Goal: Task Accomplishment & Management: Use online tool/utility

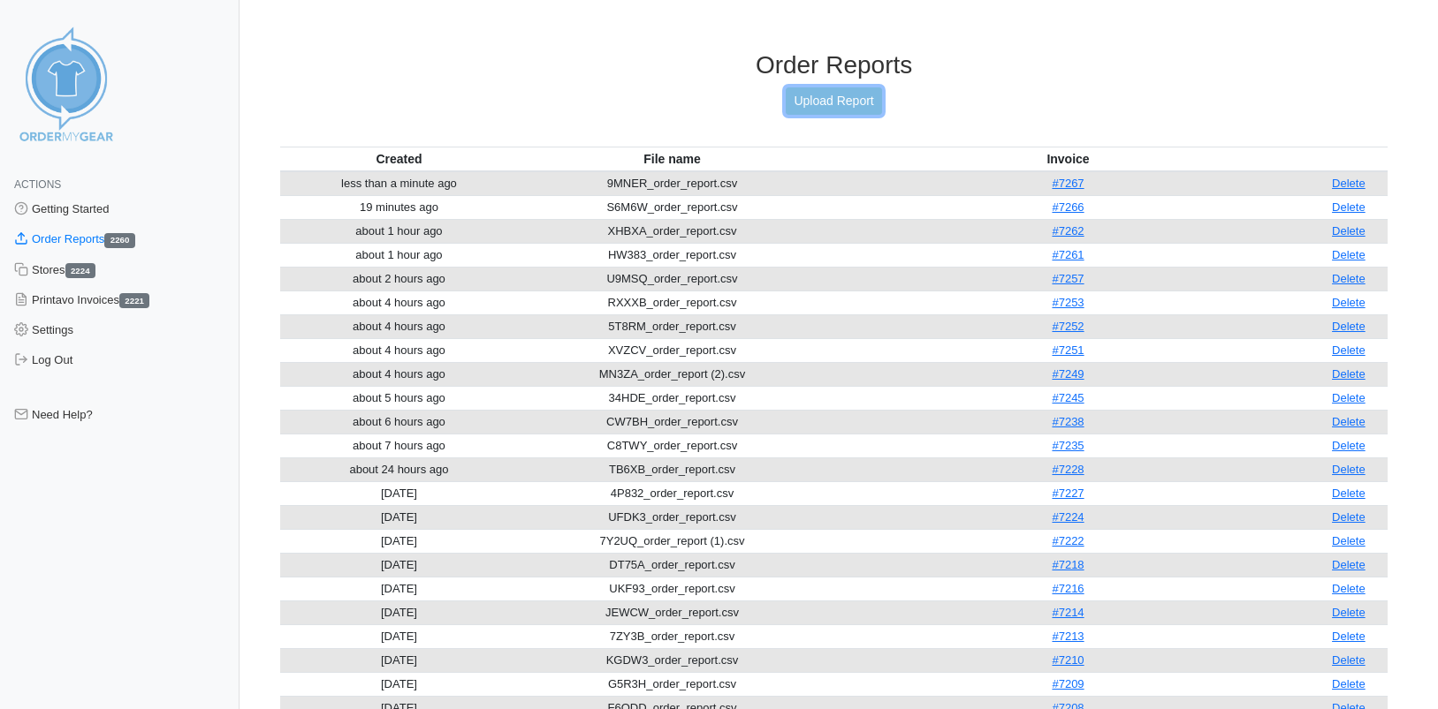
click at [841, 105] on link "Upload Report" at bounding box center [832, 100] width 95 height 27
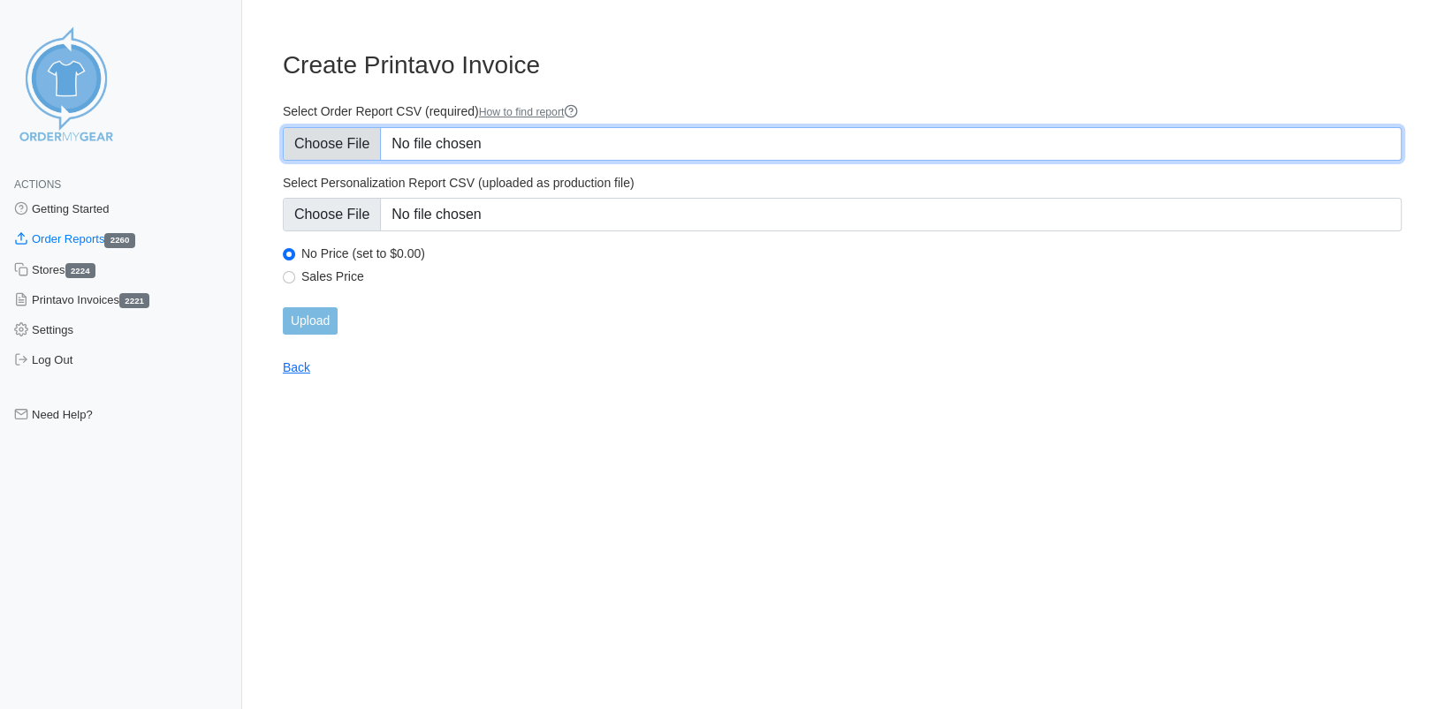
click at [336, 148] on input "Select Order Report CSV (required) How to find report" at bounding box center [842, 144] width 1119 height 34
type input "C:\fakepath\JTKWQ_order_report.csv"
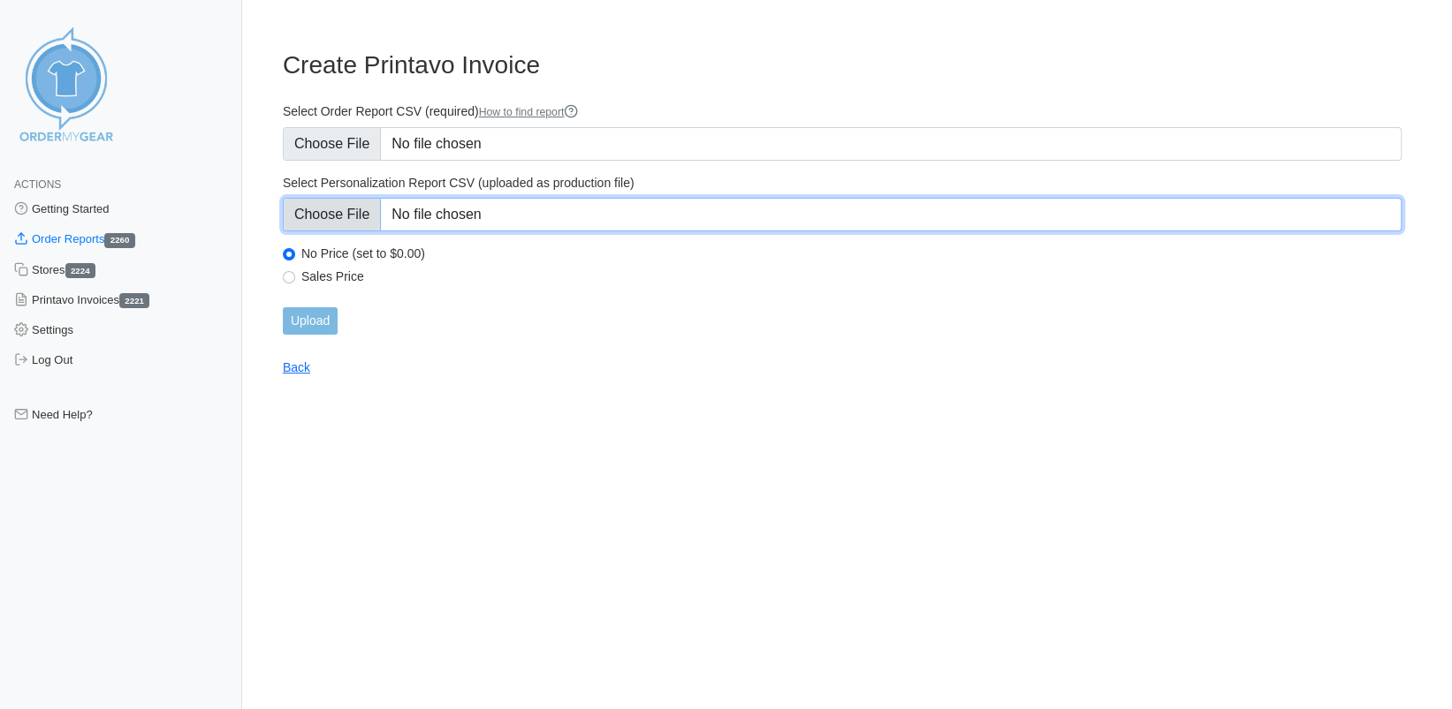
click at [359, 211] on input "Select Personalization Report CSV (uploaded as production file)" at bounding box center [842, 215] width 1119 height 34
type input "C:\fakepath\JTKWQ_personalization_report.csv"
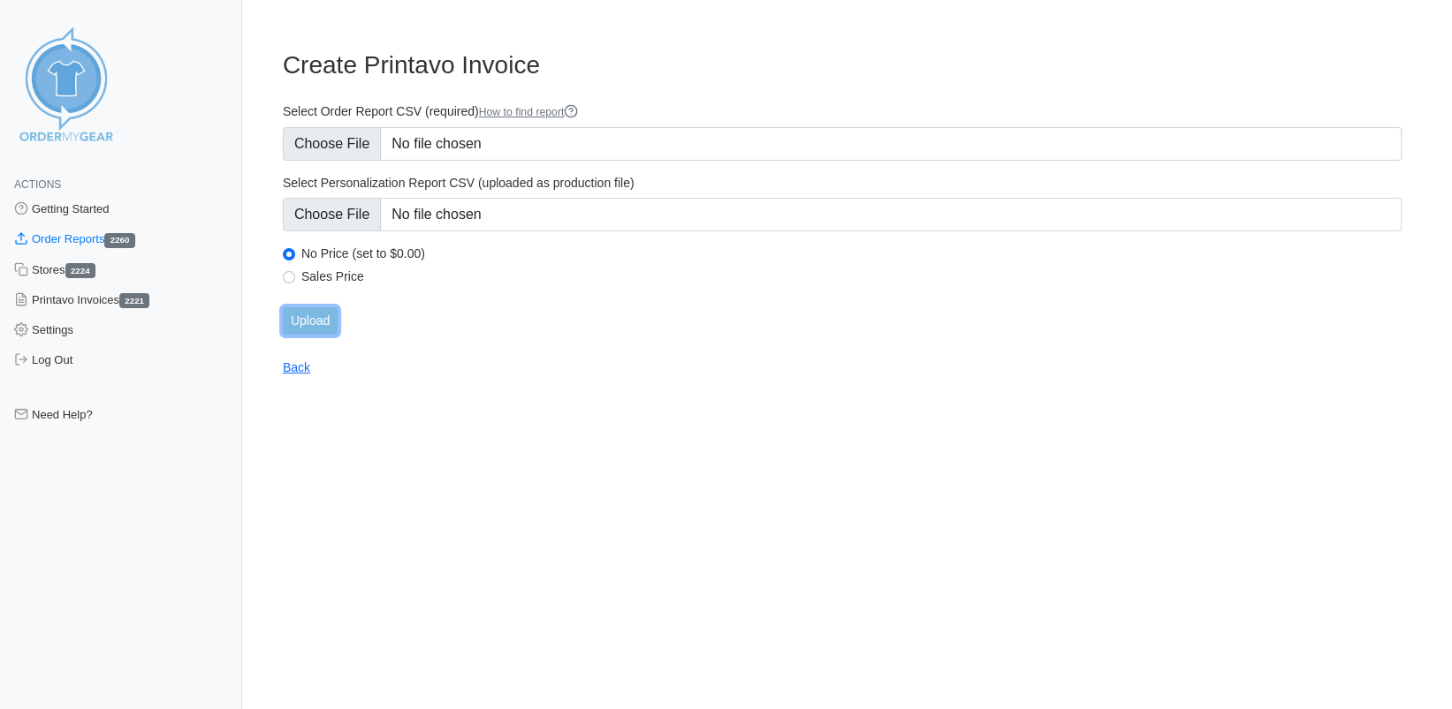
click at [320, 321] on input "Upload" at bounding box center [310, 320] width 55 height 27
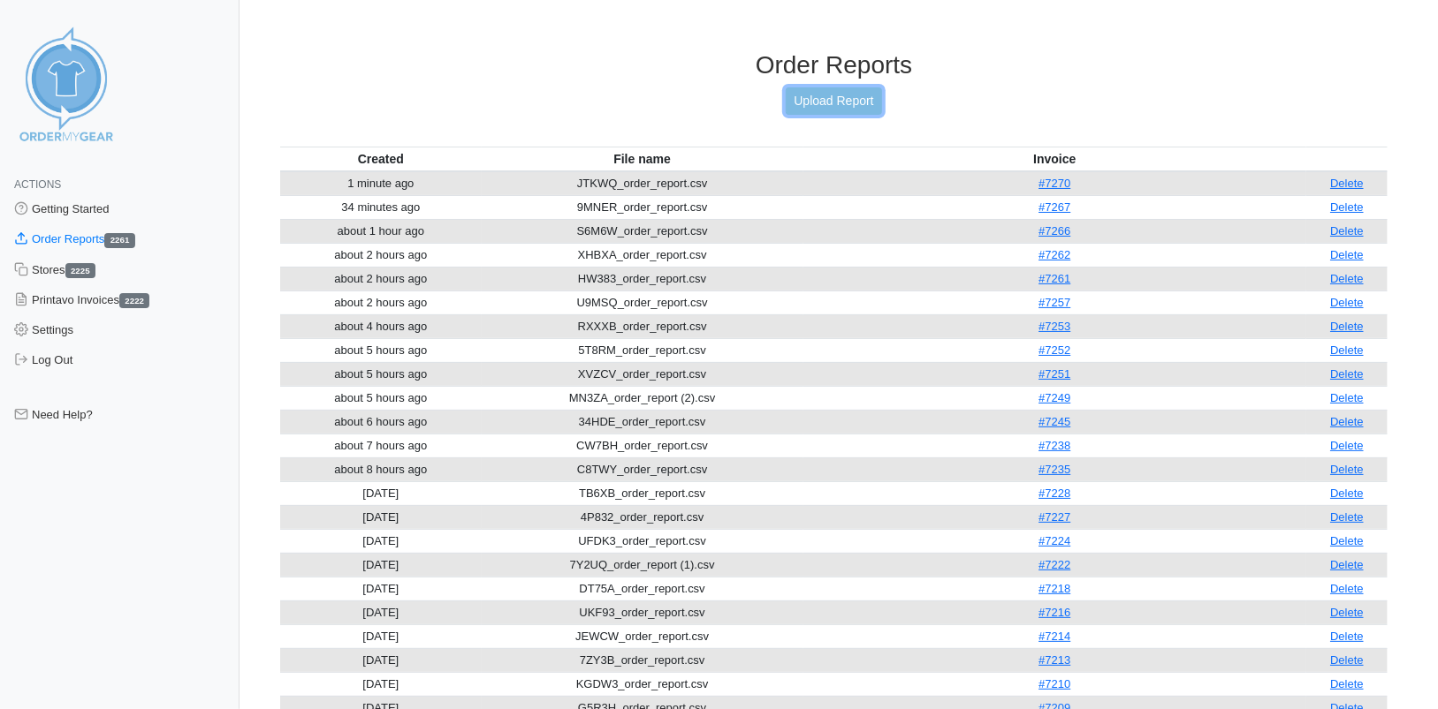
click at [816, 96] on link "Upload Report" at bounding box center [832, 100] width 95 height 27
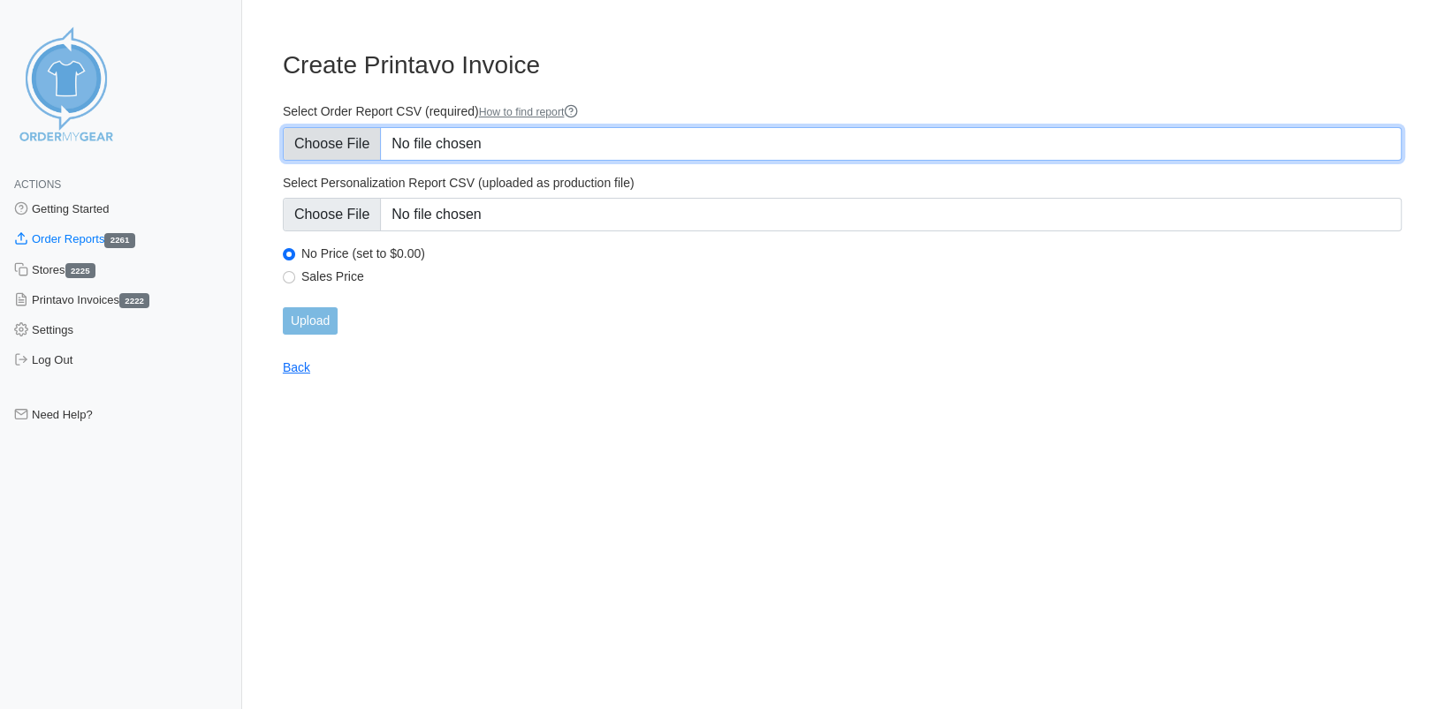
click at [348, 148] on input "Select Order Report CSV (required) How to find report" at bounding box center [842, 144] width 1119 height 34
type input "C:\fakepath\VDEQY_order_report.csv"
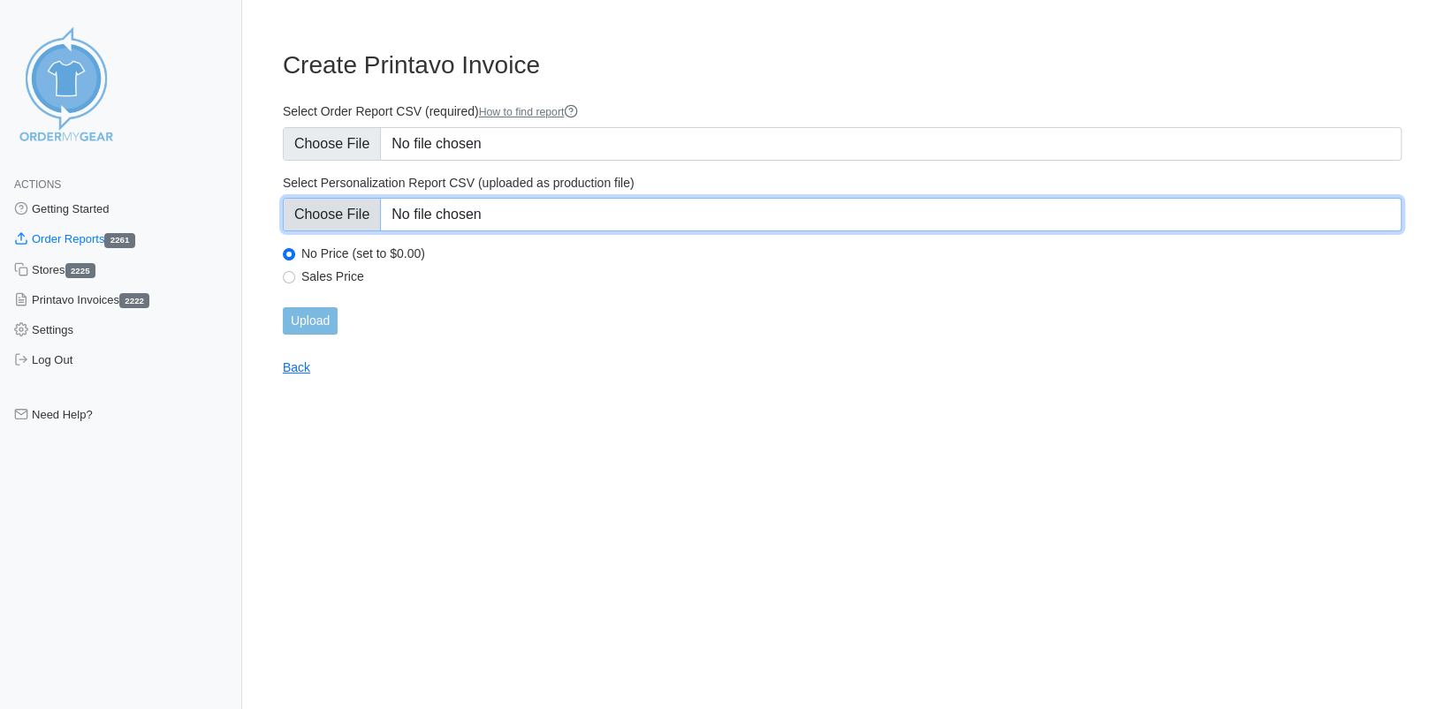
click at [330, 214] on input "Select Personalization Report CSV (uploaded as production file)" at bounding box center [842, 215] width 1119 height 34
type input "C:\fakepath\VDEQY_personalization_report.csv"
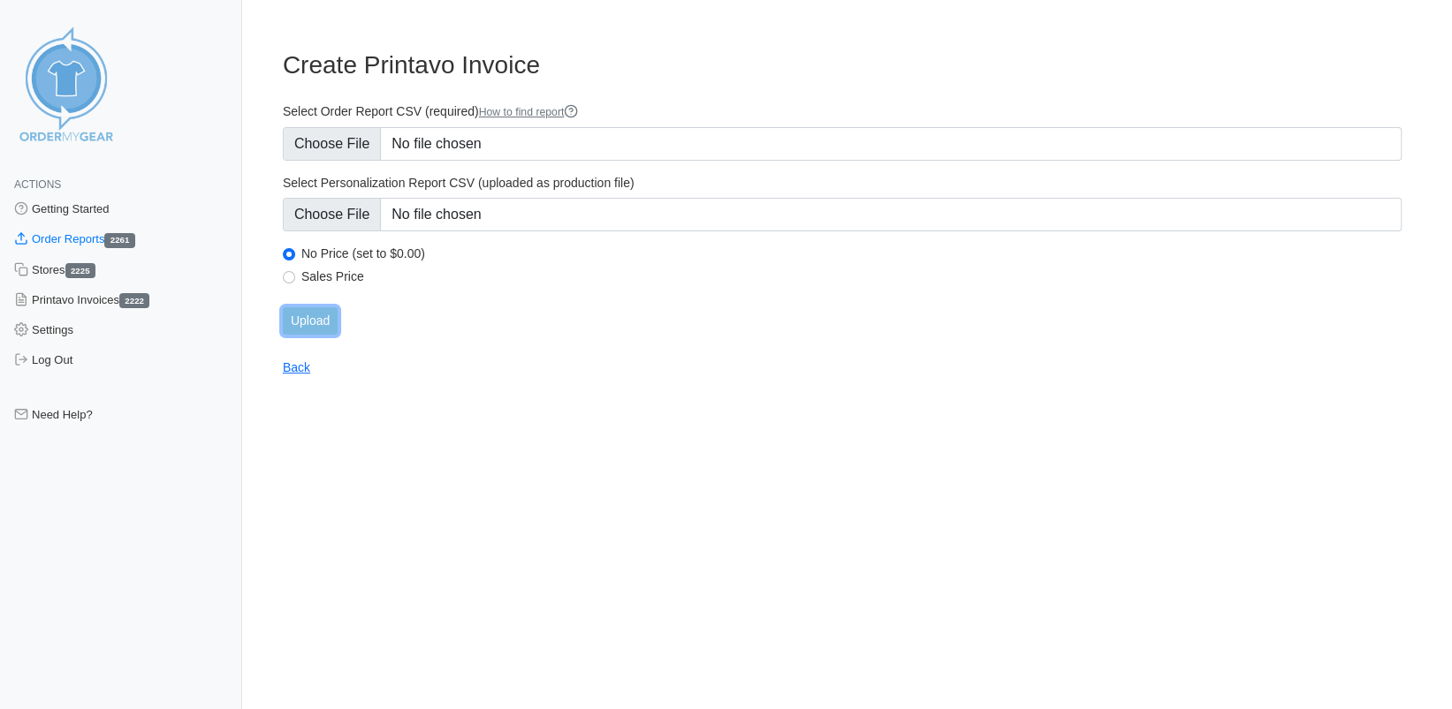
click at [299, 318] on input "Upload" at bounding box center [310, 320] width 55 height 27
